Goal: Information Seeking & Learning: Learn about a topic

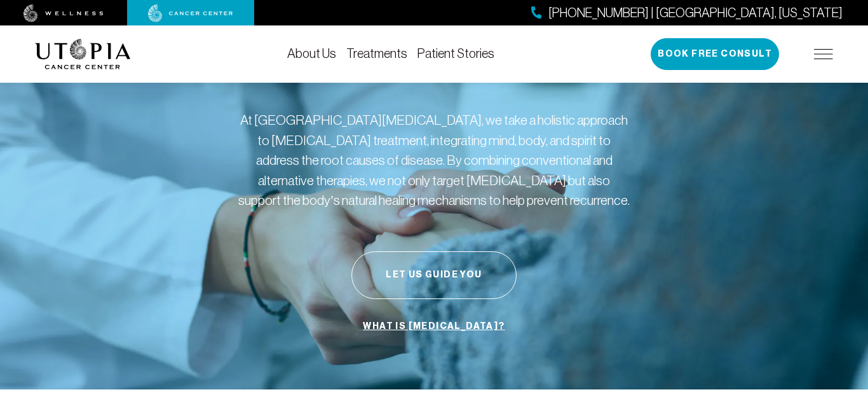
scroll to position [61, 0]
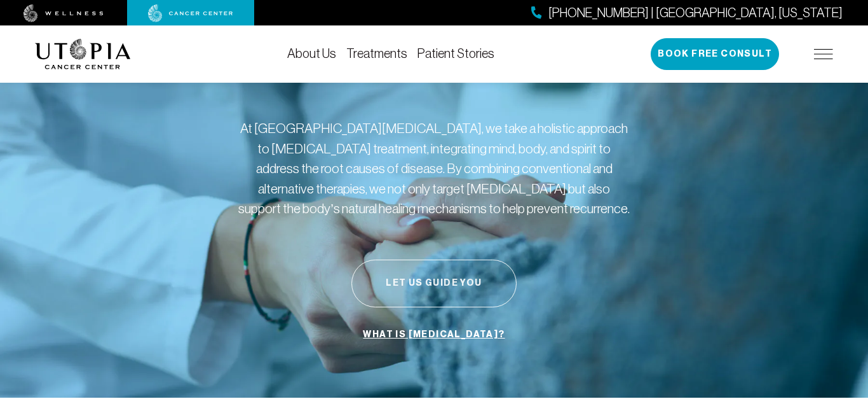
click at [439, 292] on button "Let Us Guide You" at bounding box center [434, 283] width 165 height 48
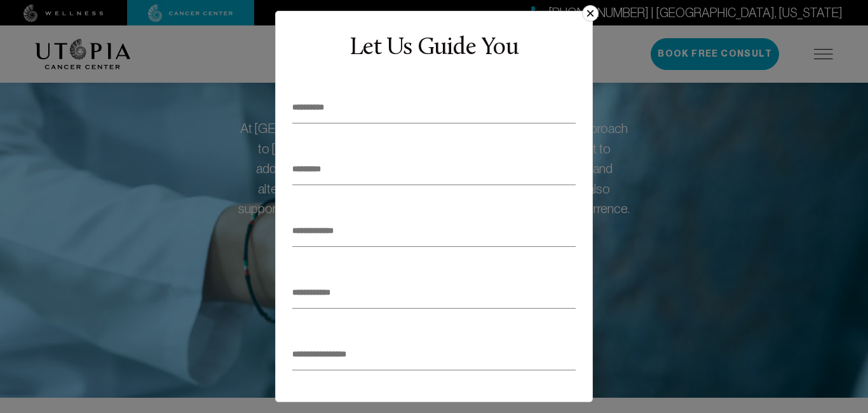
click at [593, 11] on button "×" at bounding box center [590, 13] width 17 height 17
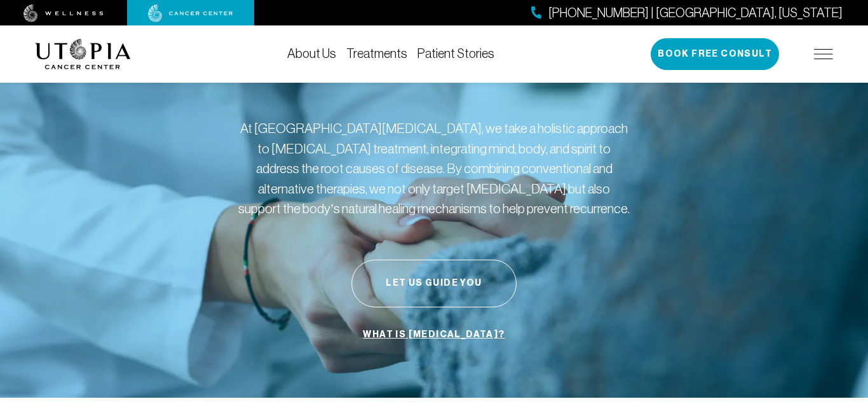
click at [364, 55] on link "Treatments" at bounding box center [376, 53] width 61 height 14
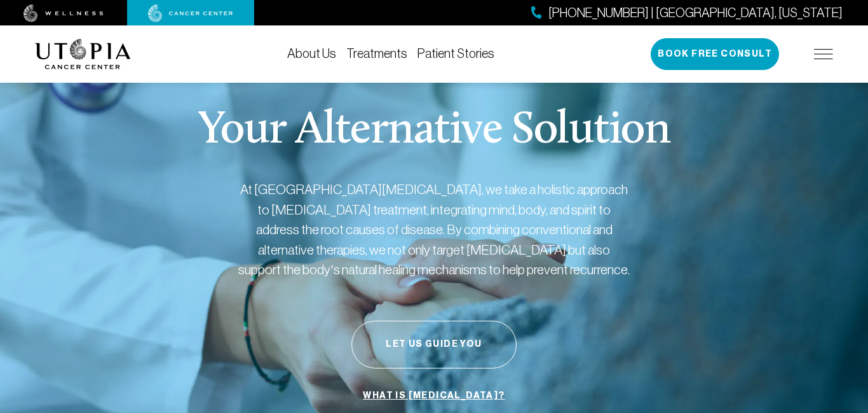
scroll to position [61, 0]
